Goal: Ask a question: Seek information or help from site administrators or community

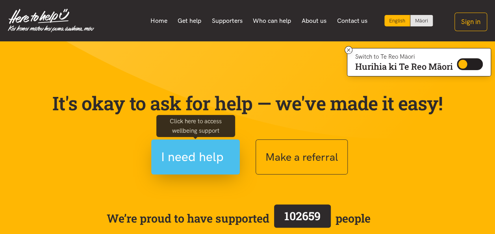
click at [199, 160] on span "I need help" at bounding box center [192, 157] width 63 height 20
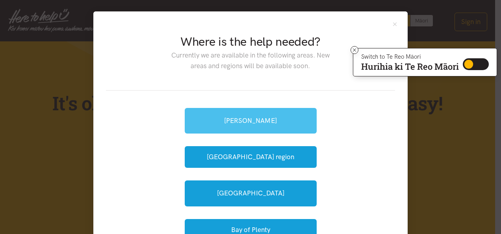
click at [247, 123] on link "[PERSON_NAME]" at bounding box center [251, 121] width 132 height 26
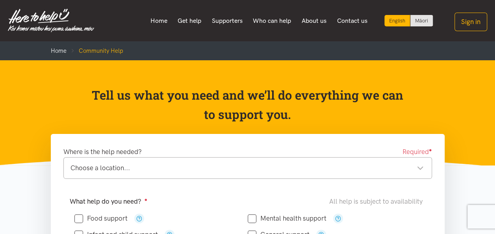
click at [207, 167] on div "Choose a location..." at bounding box center [247, 168] width 353 height 11
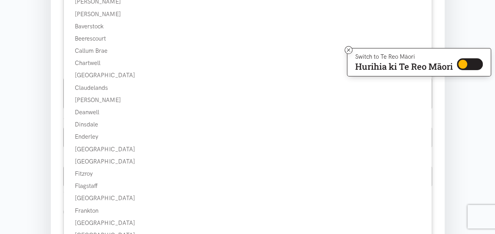
scroll to position [236, 0]
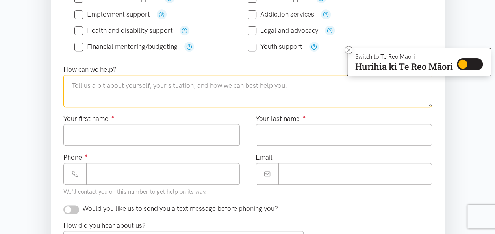
click at [185, 91] on textarea at bounding box center [247, 91] width 369 height 32
click at [260, 85] on textarea at bounding box center [247, 91] width 369 height 32
type textarea "a"
type textarea "P"
type textarea "Benefit goes to the board and left with very little money for food. Cost of foo…"
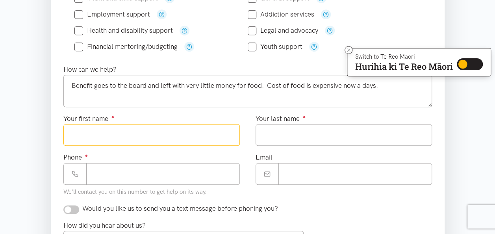
click at [104, 124] on input "Your first name ●" at bounding box center [151, 135] width 176 height 22
type input "****"
click at [311, 140] on input "Your last name ●" at bounding box center [344, 135] width 176 height 22
type input "******"
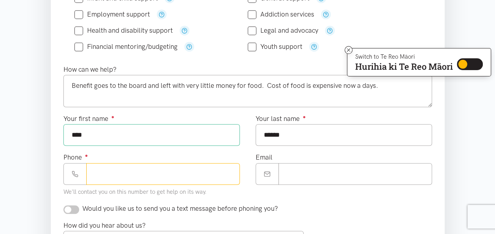
click at [134, 176] on input "Phone ●" at bounding box center [163, 174] width 154 height 22
type input "*"
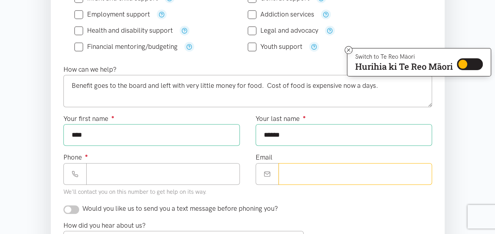
click at [312, 172] on input "Email" at bounding box center [356, 174] width 154 height 22
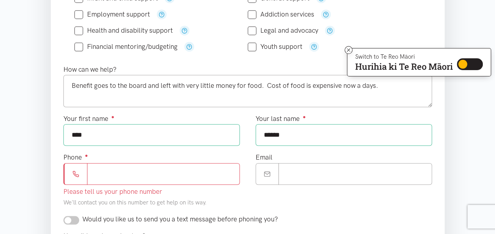
click at [103, 173] on input "Phone ●" at bounding box center [163, 174] width 153 height 22
click at [312, 163] on input "Email" at bounding box center [356, 174] width 154 height 22
click at [148, 176] on input "Phone ●" at bounding box center [163, 174] width 153 height 22
click at [330, 167] on input "Email" at bounding box center [356, 174] width 154 height 22
click at [330, 199] on div "Email" at bounding box center [344, 183] width 192 height 62
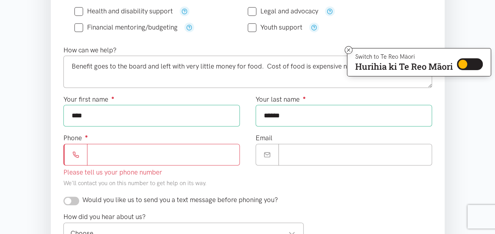
scroll to position [315, 0]
